Goal: Check status: Check status

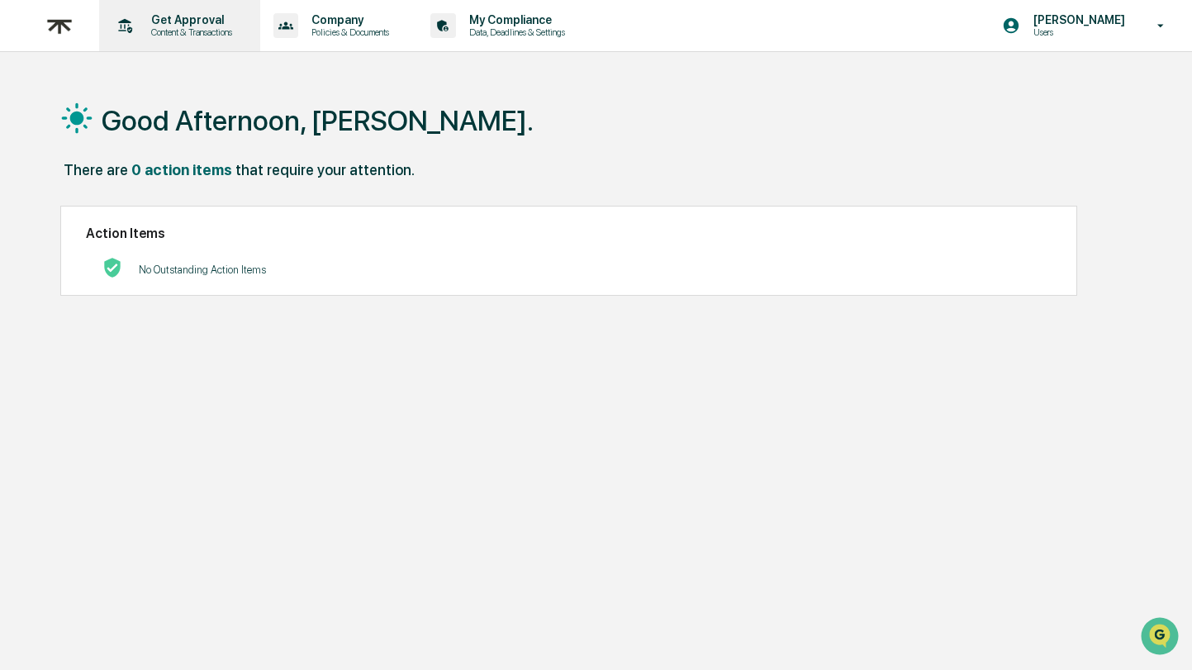
click at [185, 37] on p "Content & Transactions" at bounding box center [189, 32] width 102 height 12
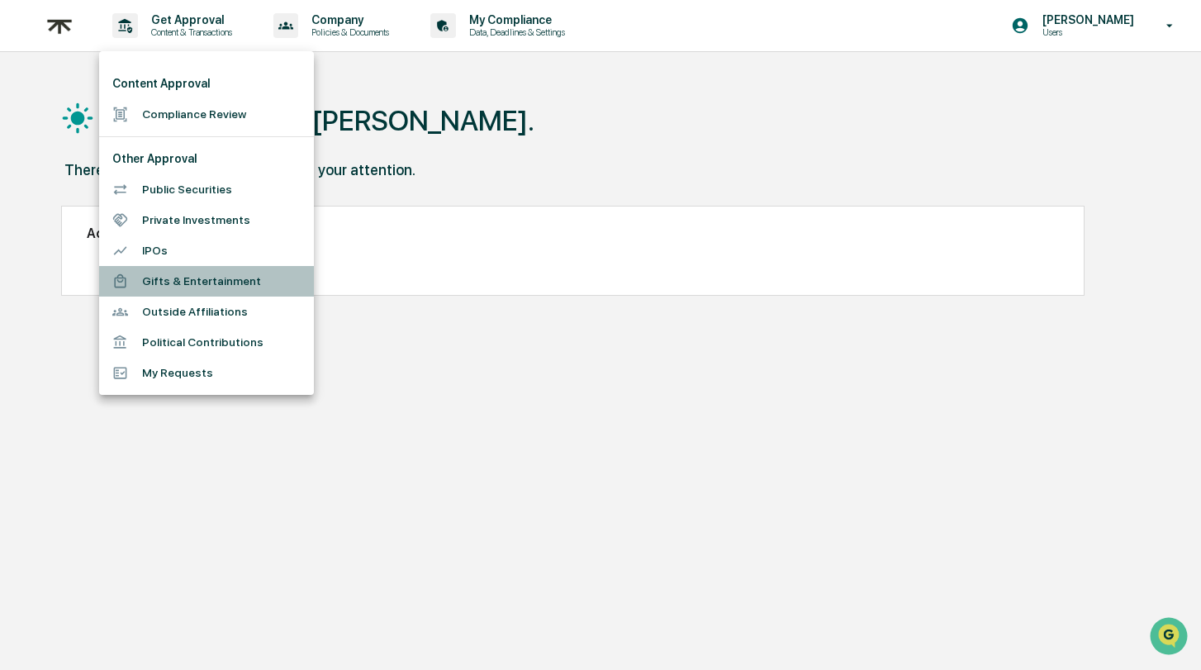
click at [226, 278] on li "Gifts & Entertainment" at bounding box center [206, 281] width 215 height 31
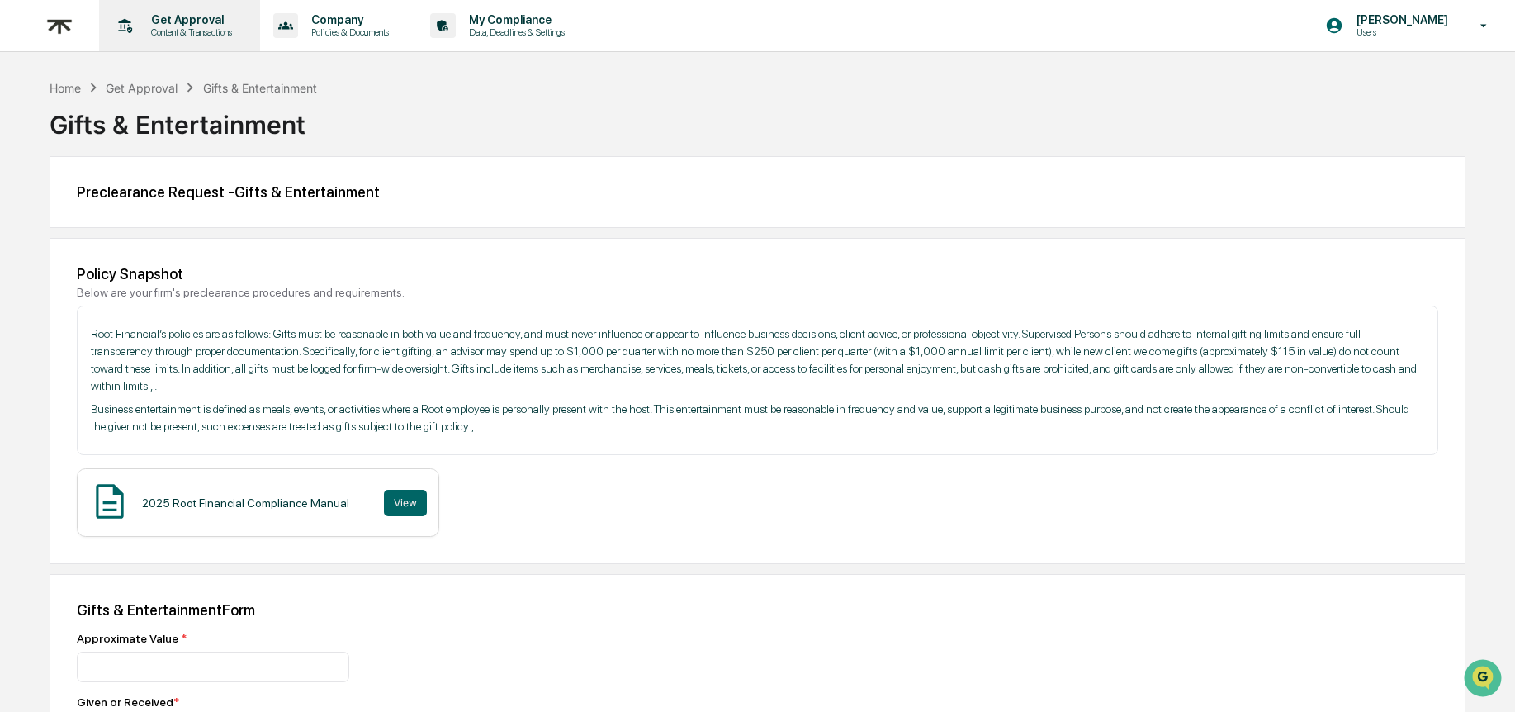
click at [209, 29] on p "Content & Transactions" at bounding box center [189, 32] width 102 height 12
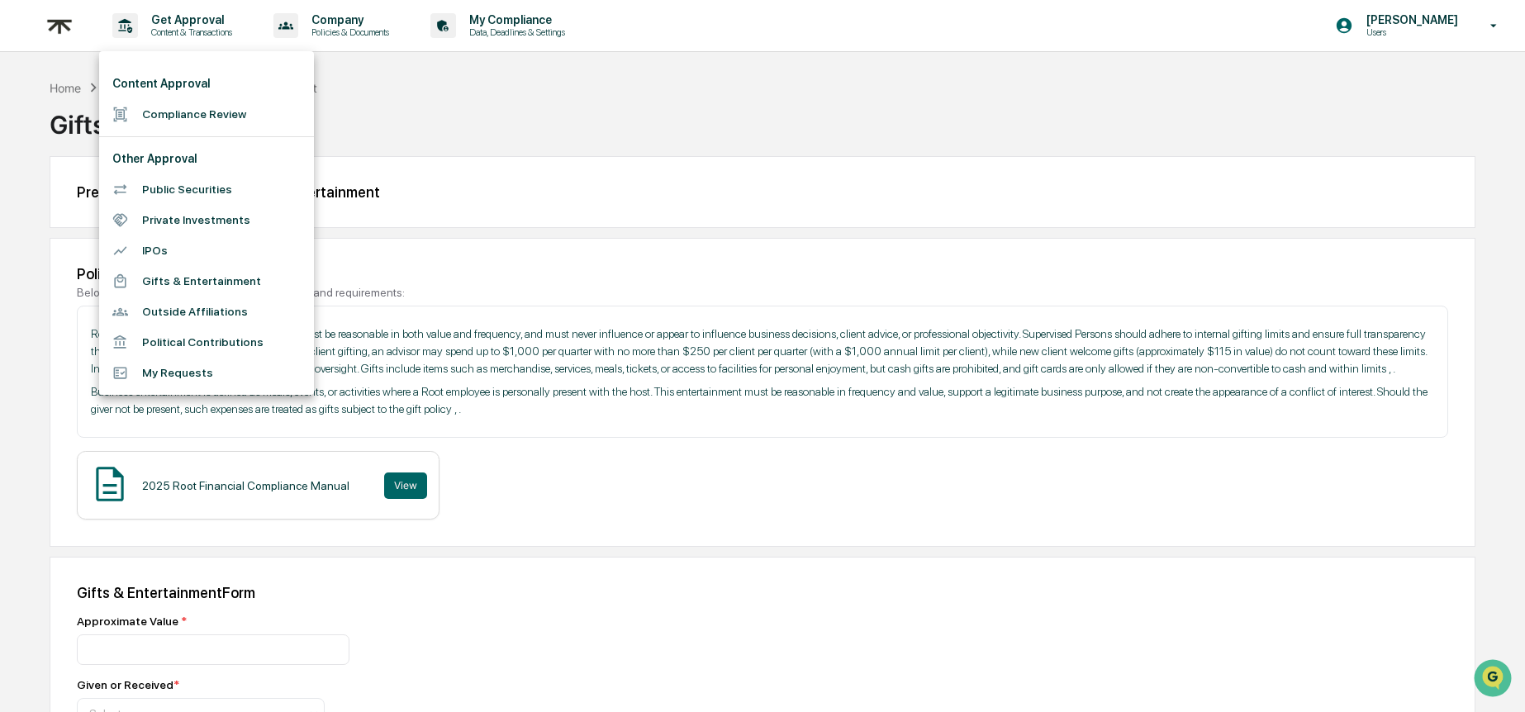
click at [194, 281] on li "Gifts & Entertainment" at bounding box center [206, 281] width 215 height 31
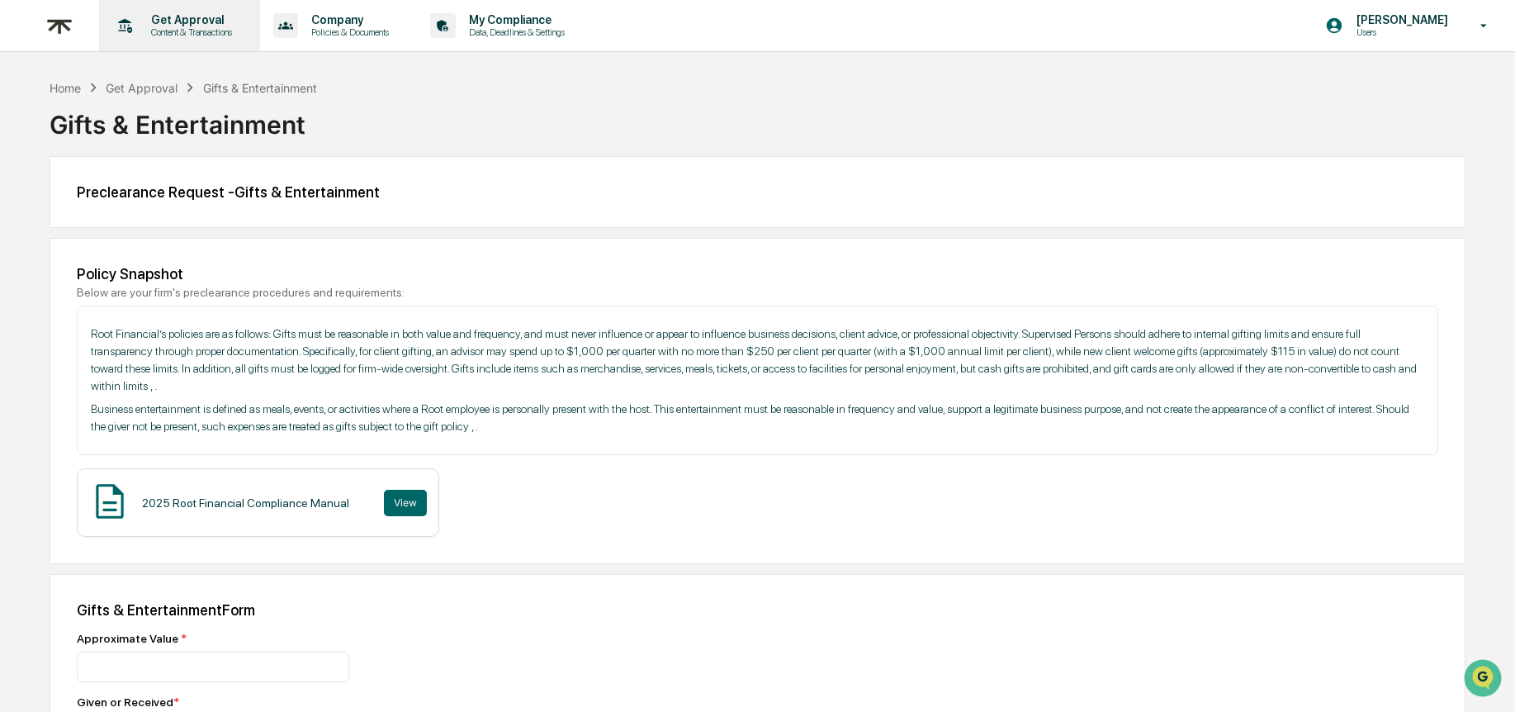
click at [217, 29] on p "Content & Transactions" at bounding box center [189, 32] width 102 height 12
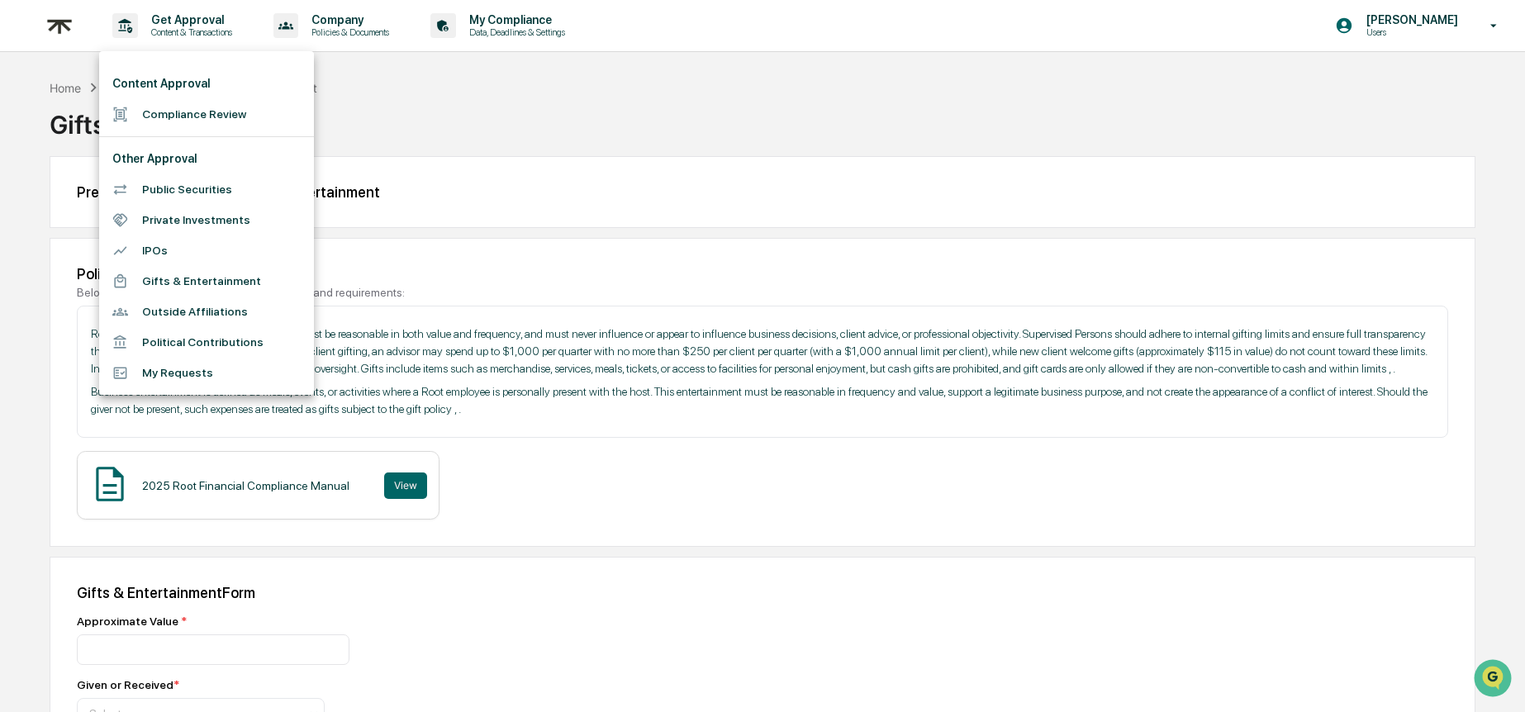
click at [171, 368] on li "My Requests" at bounding box center [206, 373] width 215 height 31
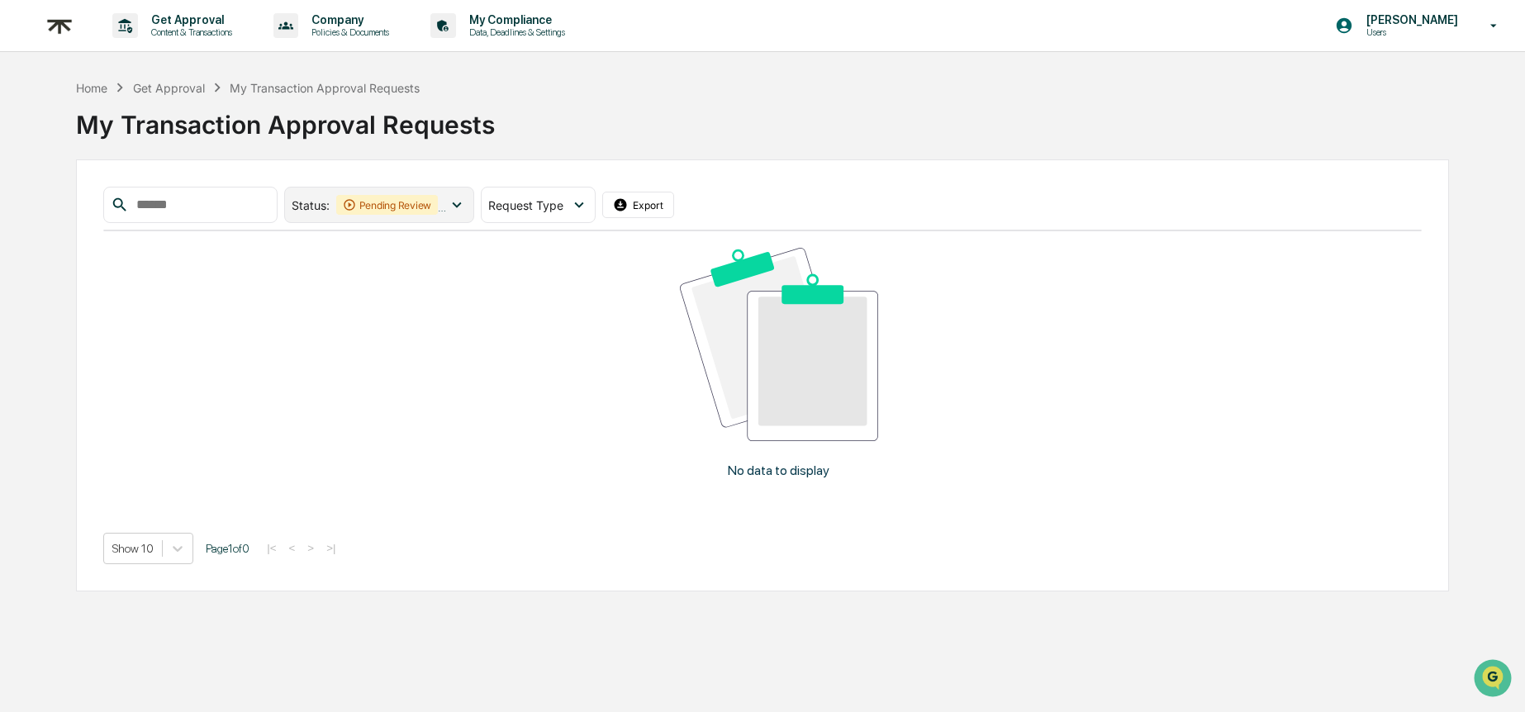
click at [457, 211] on icon at bounding box center [457, 205] width 18 height 18
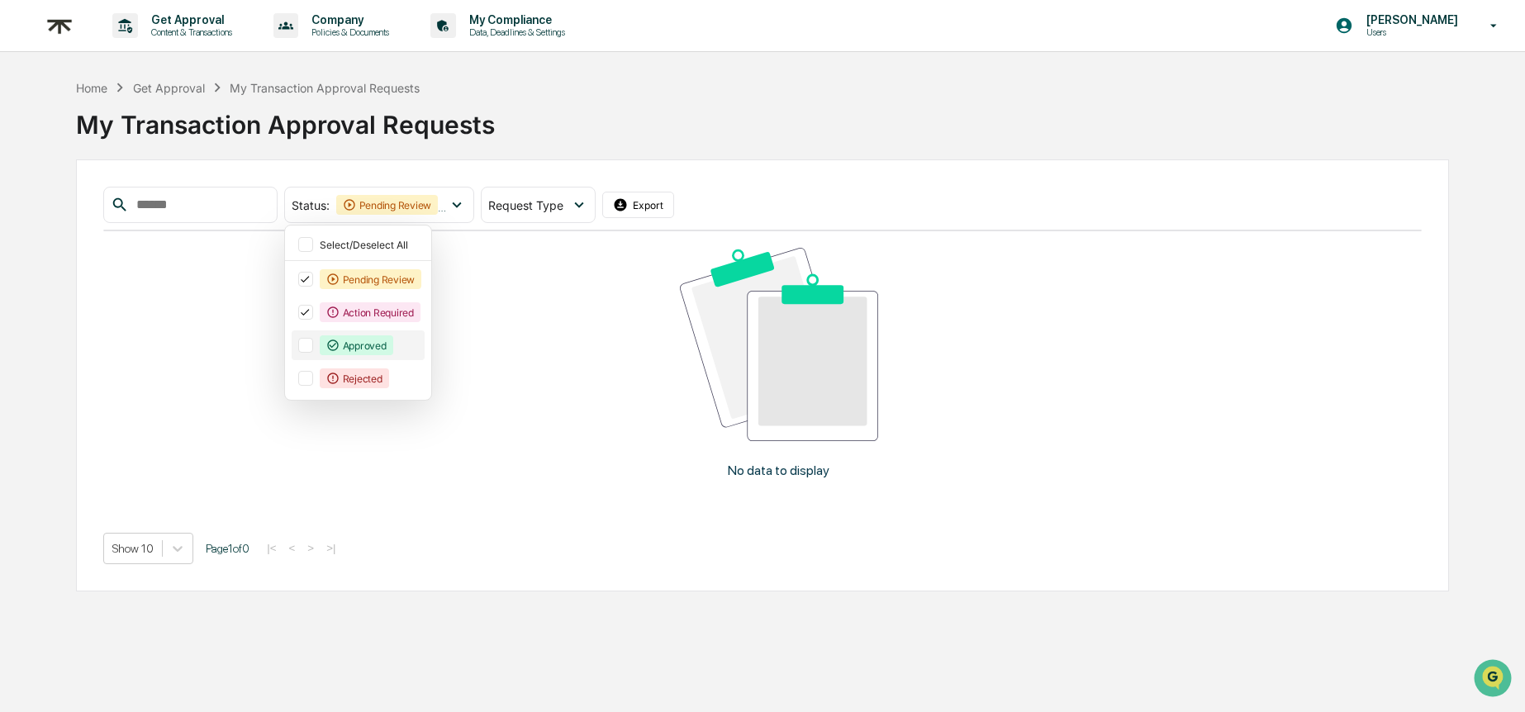
click at [357, 342] on div "Approved" at bounding box center [357, 345] width 74 height 20
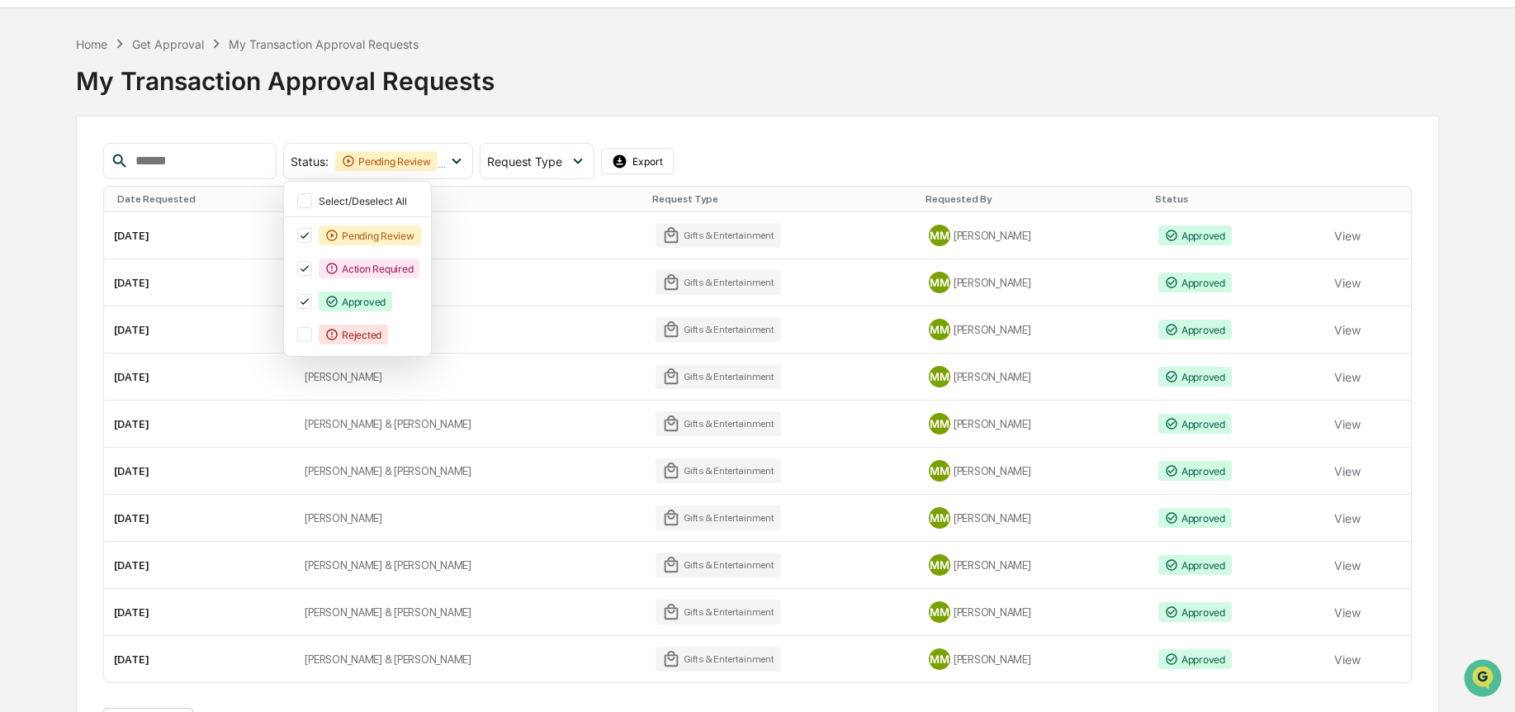
scroll to position [45, 0]
click at [203, 376] on td "[DATE]" at bounding box center [200, 376] width 192 height 47
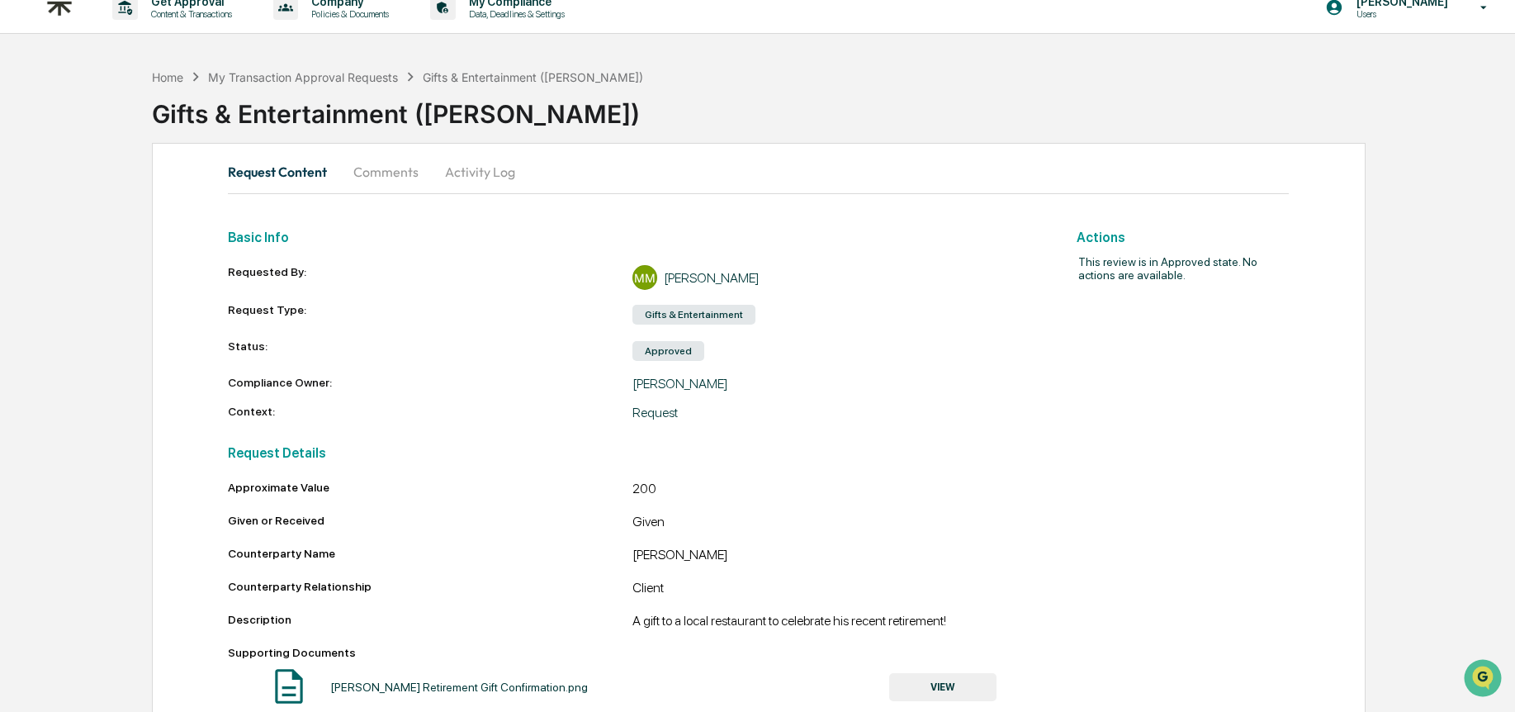
scroll to position [19, 0]
click at [301, 79] on div "My Transaction Approval Requests" at bounding box center [303, 76] width 190 height 14
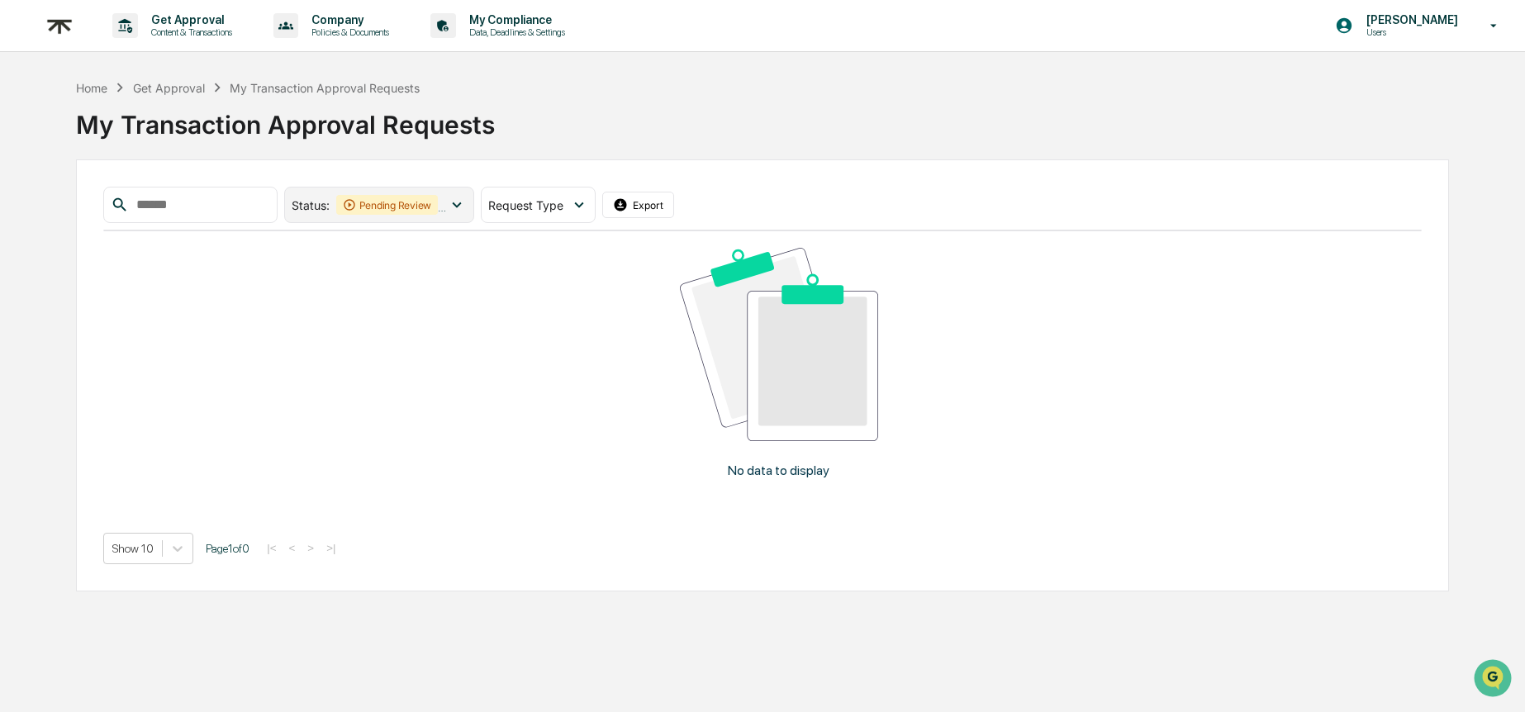
click at [429, 210] on div "Pending Review" at bounding box center [387, 205] width 102 height 20
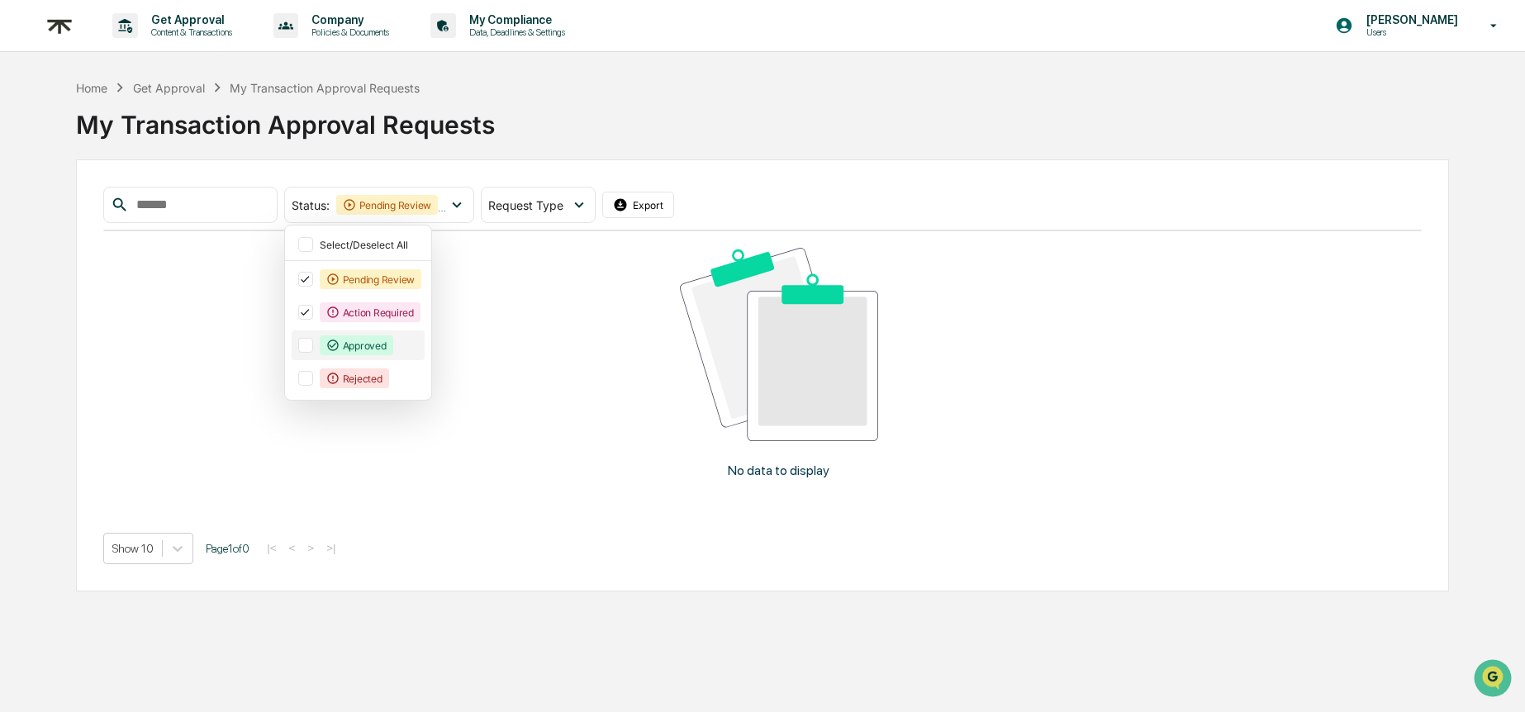
click at [373, 347] on div "Approved" at bounding box center [357, 345] width 74 height 20
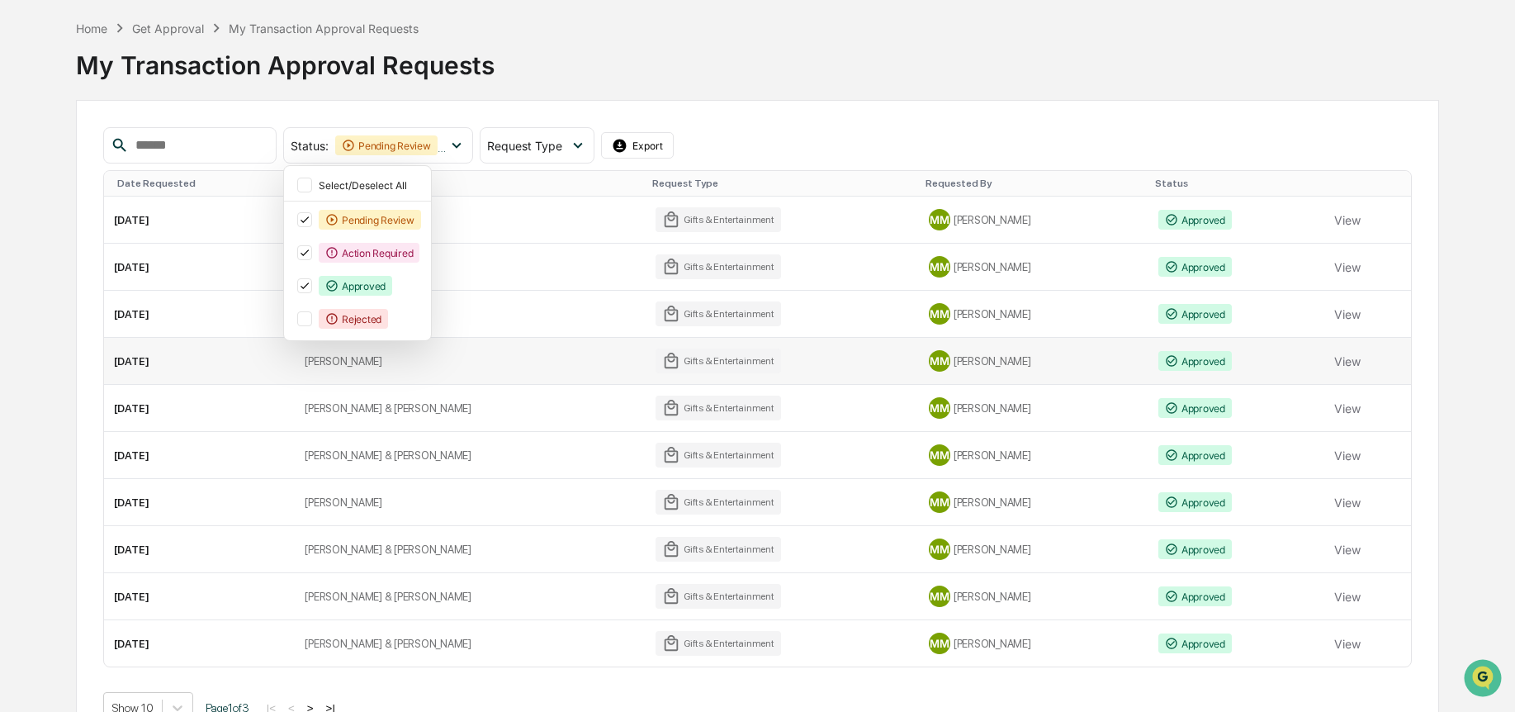
scroll to position [68, 0]
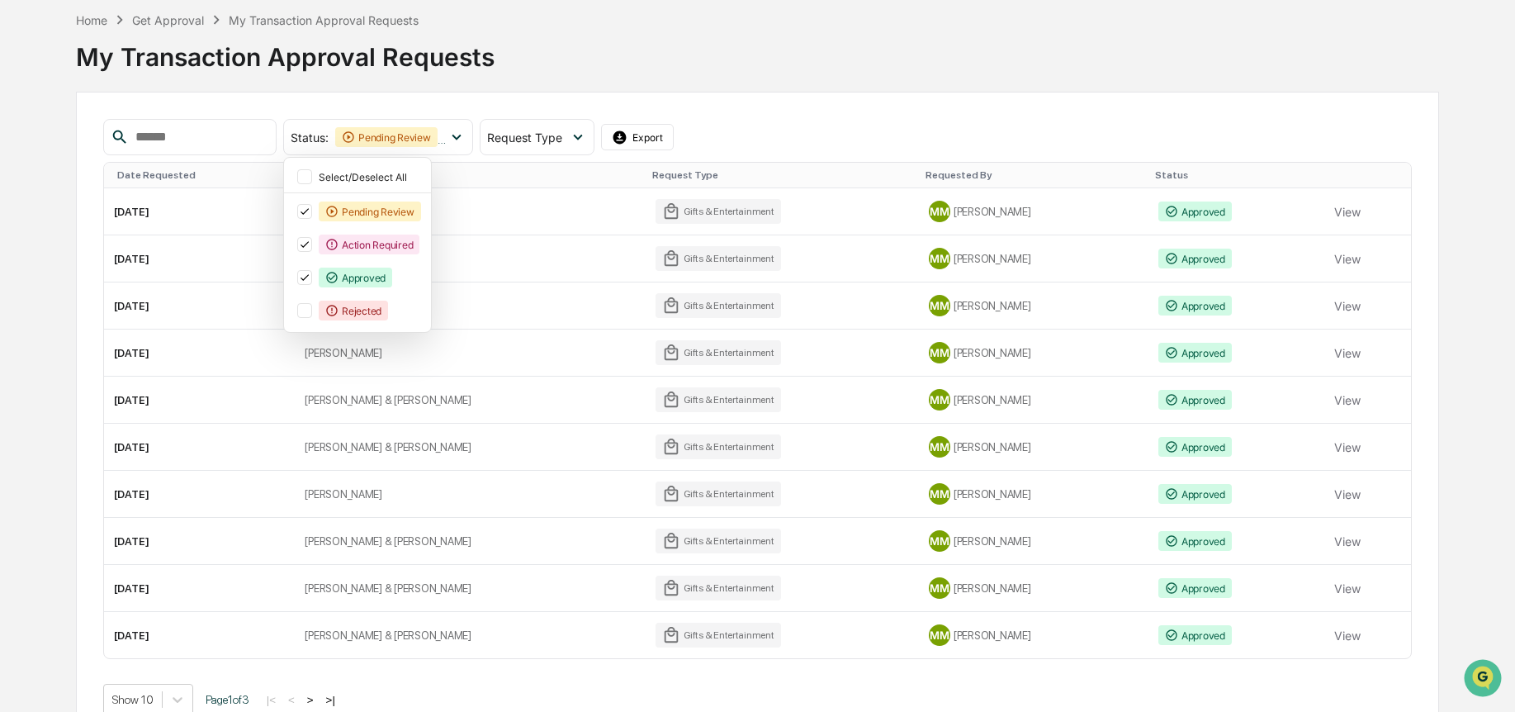
click at [790, 130] on div "Status : Pending Review Action Required Approved Select/Deselect All Pending Re…" at bounding box center [758, 137] width 1310 height 36
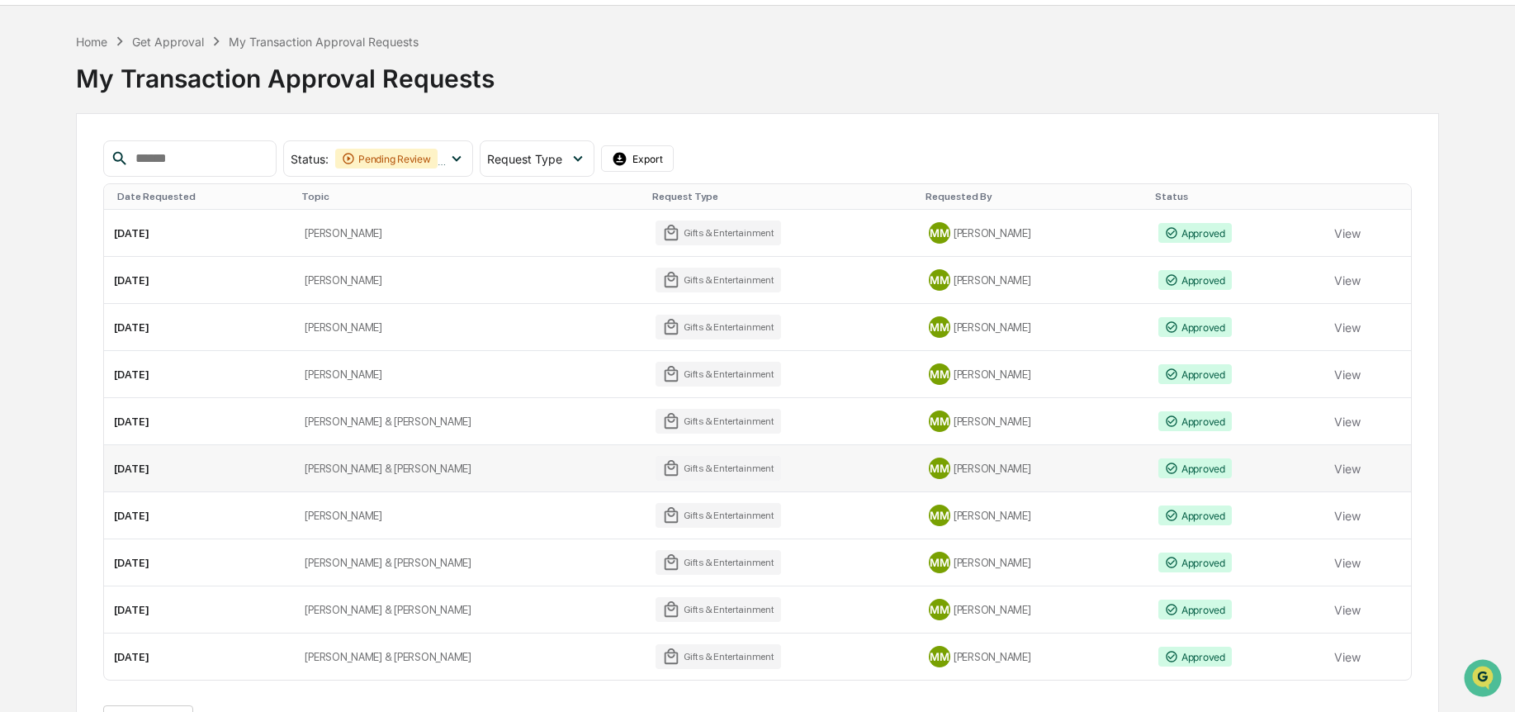
scroll to position [98, 0]
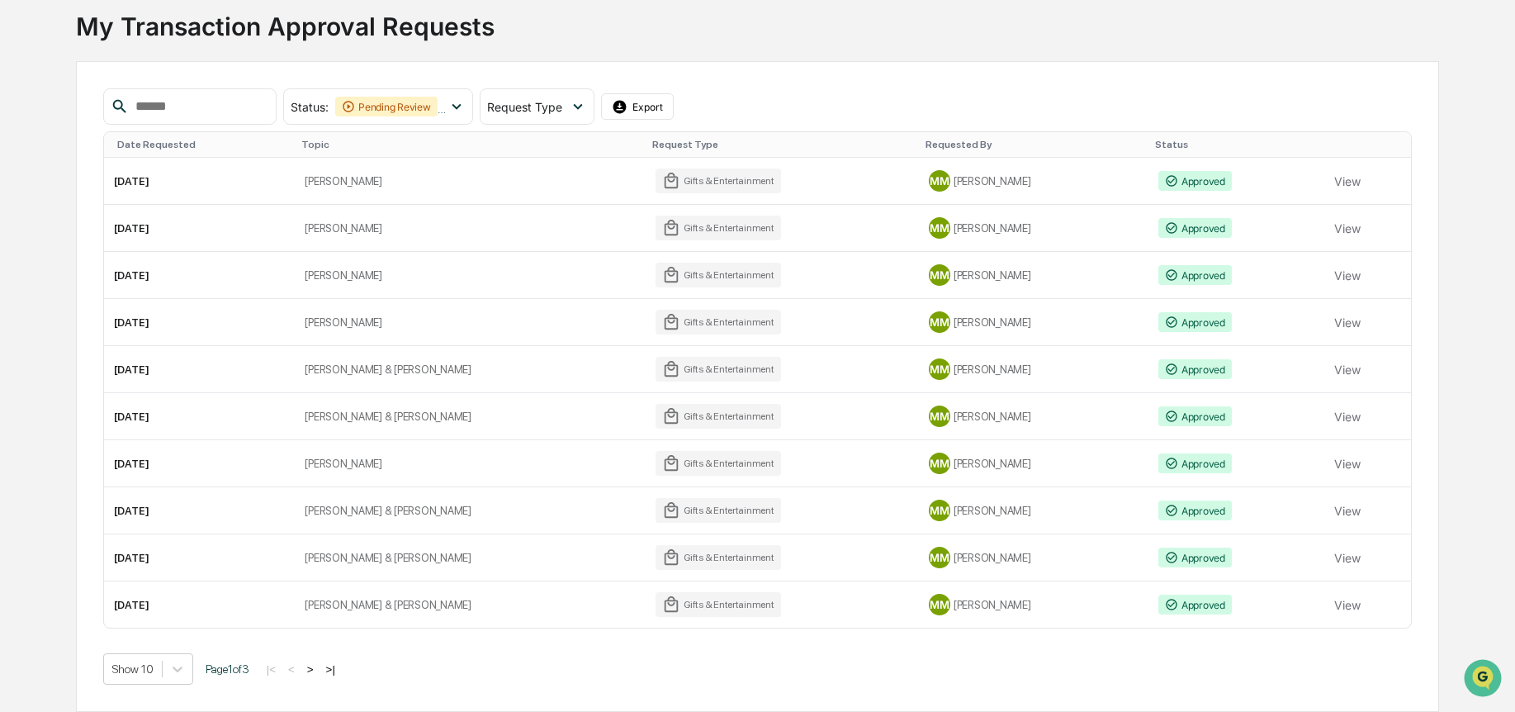
click at [319, 665] on button ">" at bounding box center [310, 669] width 17 height 14
